Goal: Find specific page/section: Find specific page/section

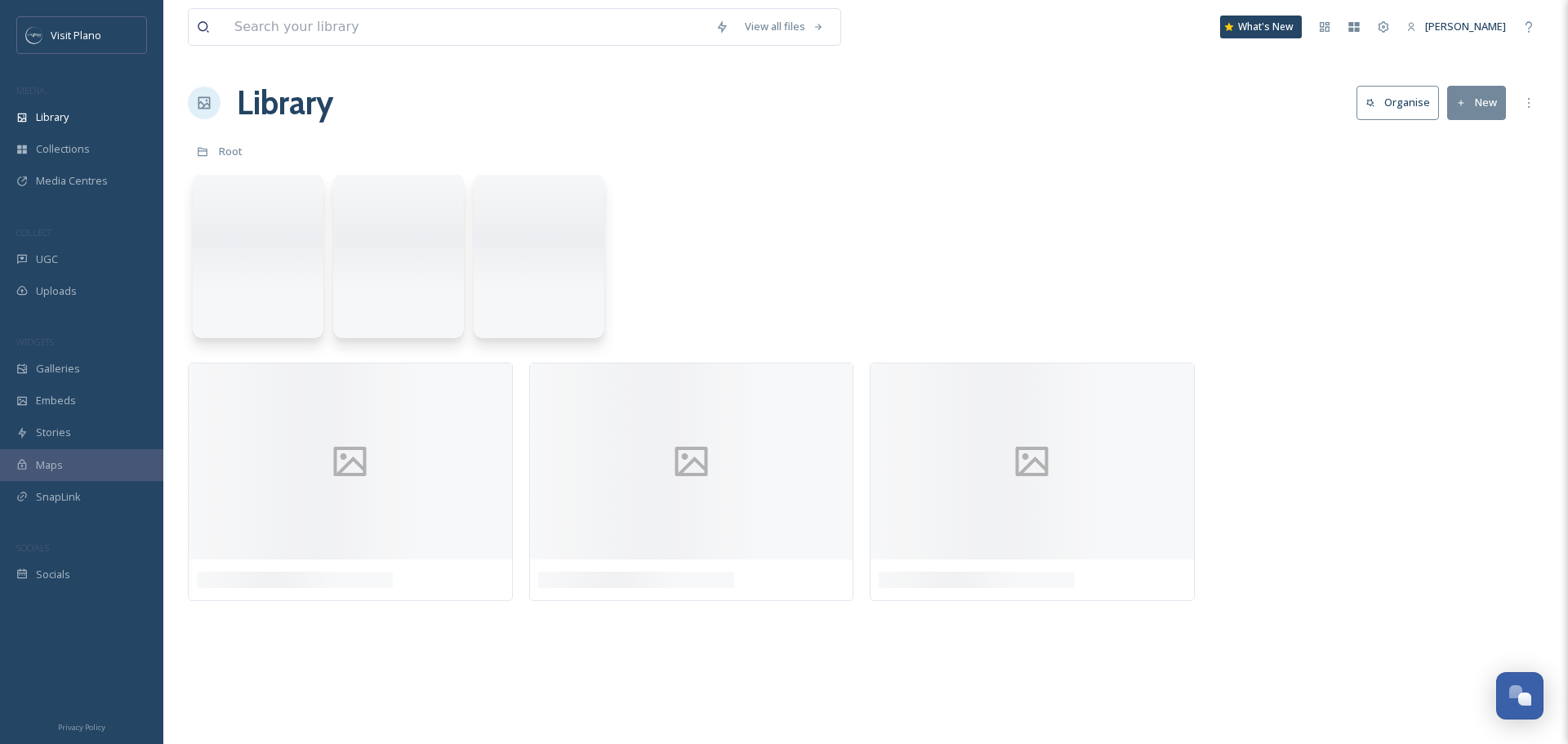
click at [341, 38] on input at bounding box center [467, 26] width 481 height 36
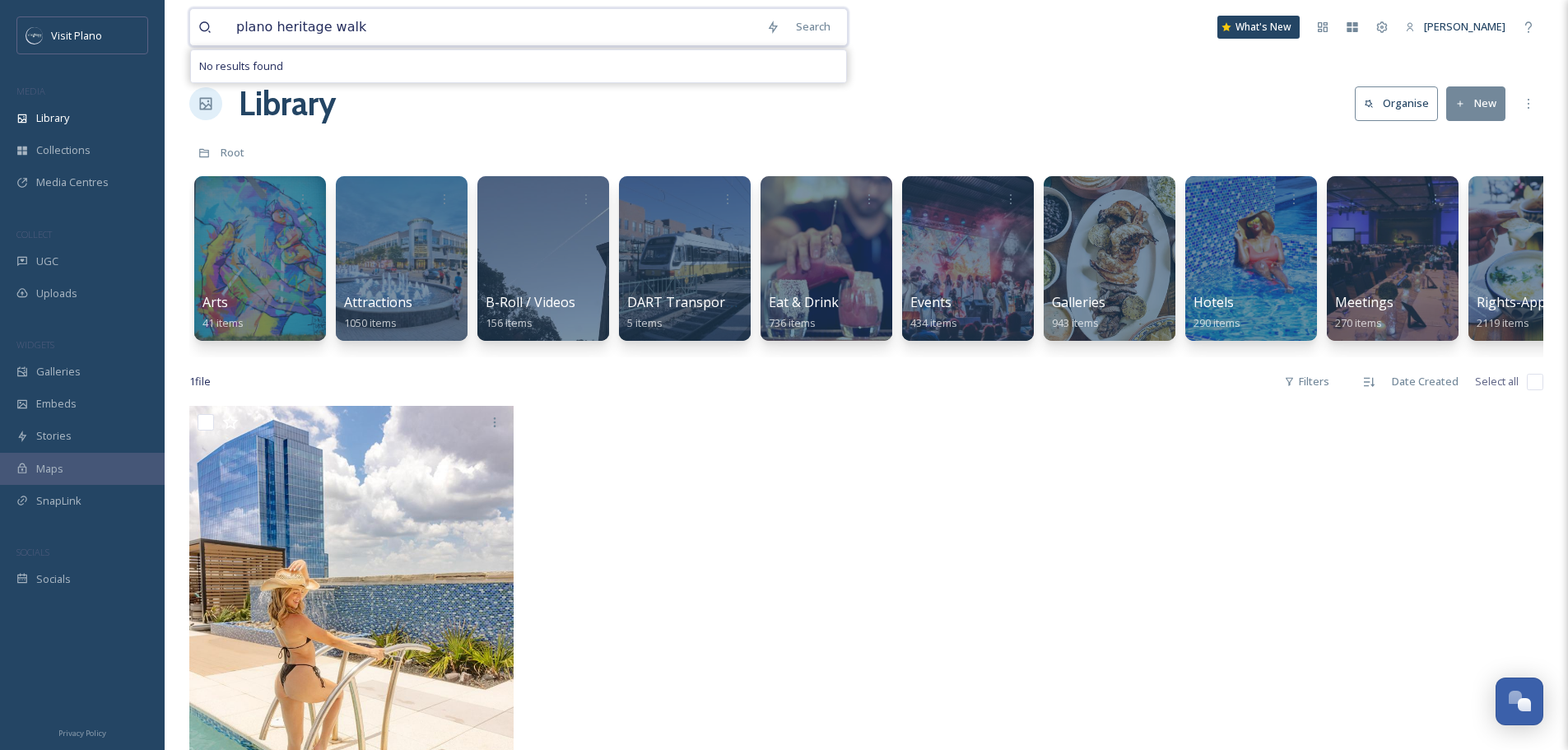
click at [369, 28] on input "plano heritage walk" at bounding box center [493, 26] width 530 height 36
type input "p"
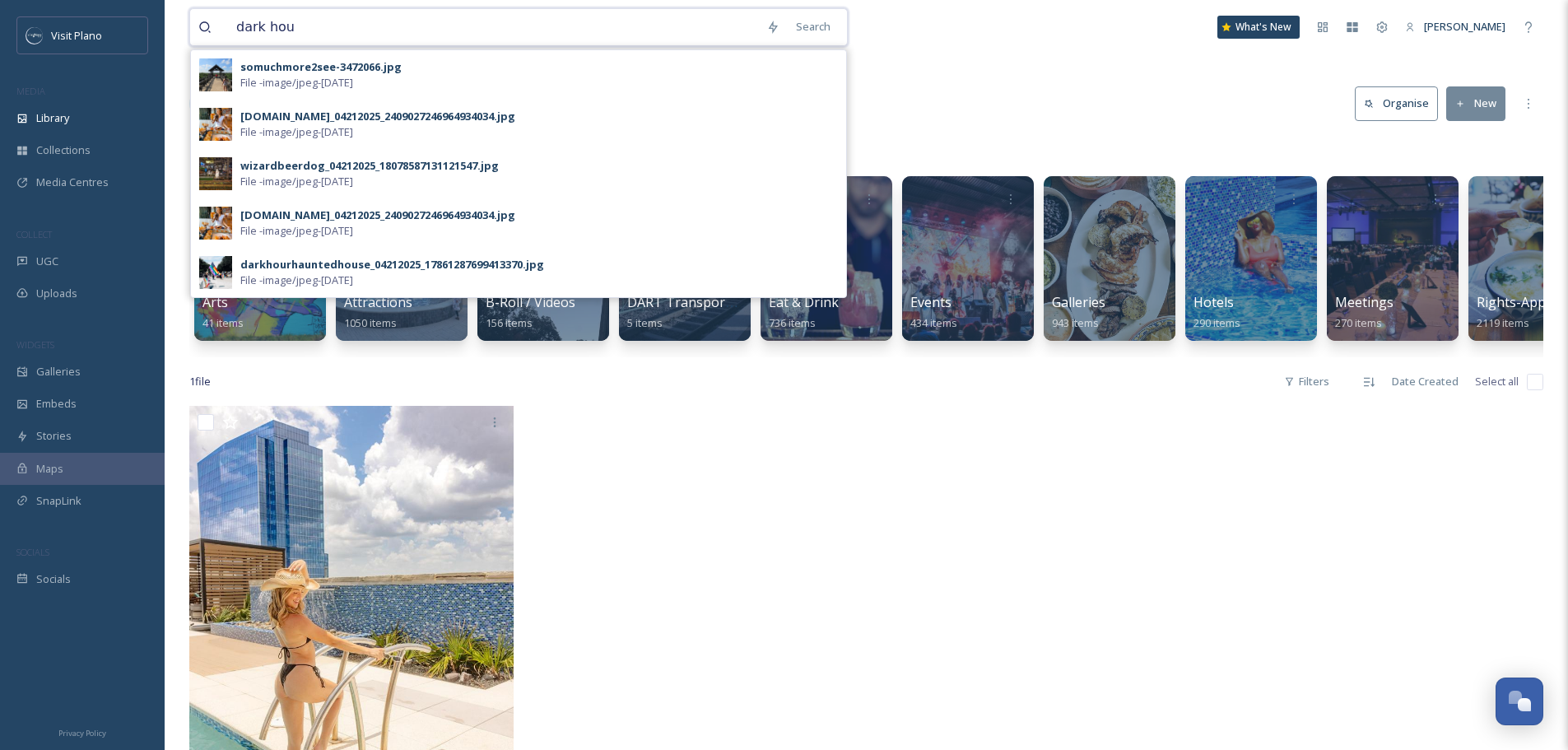
type input "dark hour"
